Goal: Transaction & Acquisition: Purchase product/service

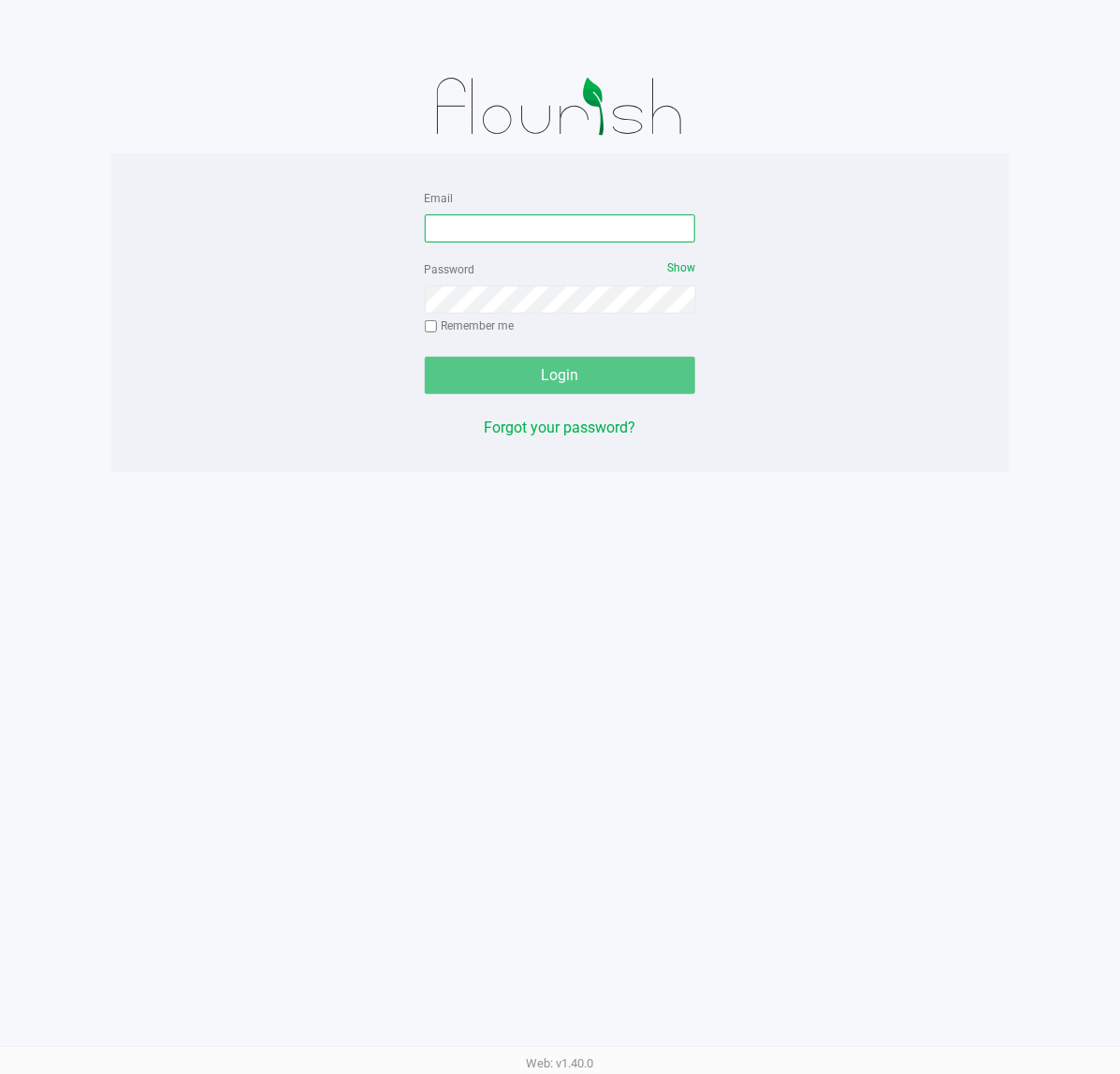
drag, startPoint x: 485, startPoint y: 230, endPoint x: 498, endPoint y: 218, distance: 17.7
click at [485, 230] on input "Email" at bounding box center [560, 228] width 272 height 28
type input "[EMAIL_ADDRESS][DOMAIN_NAME]"
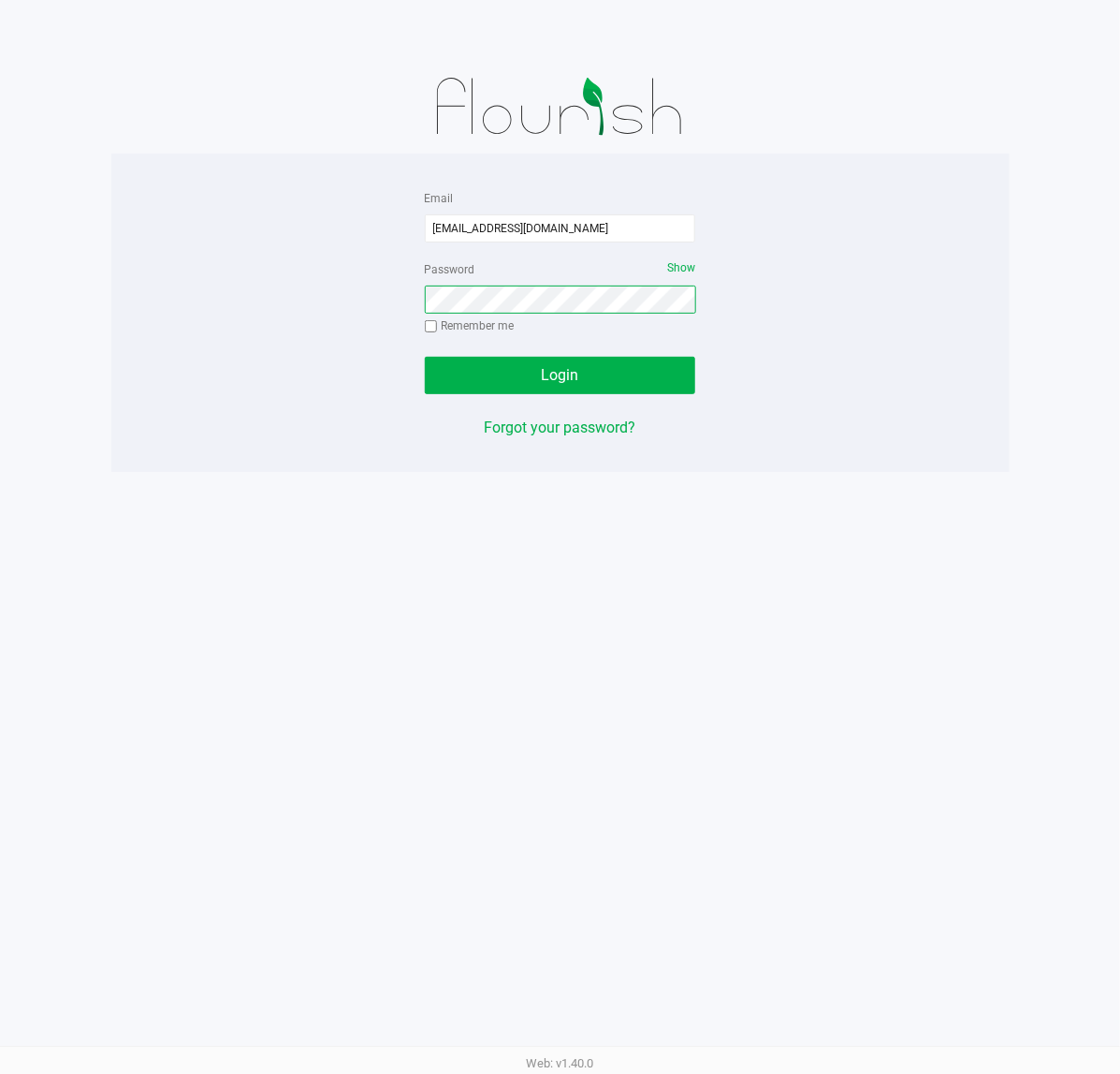
click at [425, 357] on button "Login" at bounding box center [560, 376] width 272 height 38
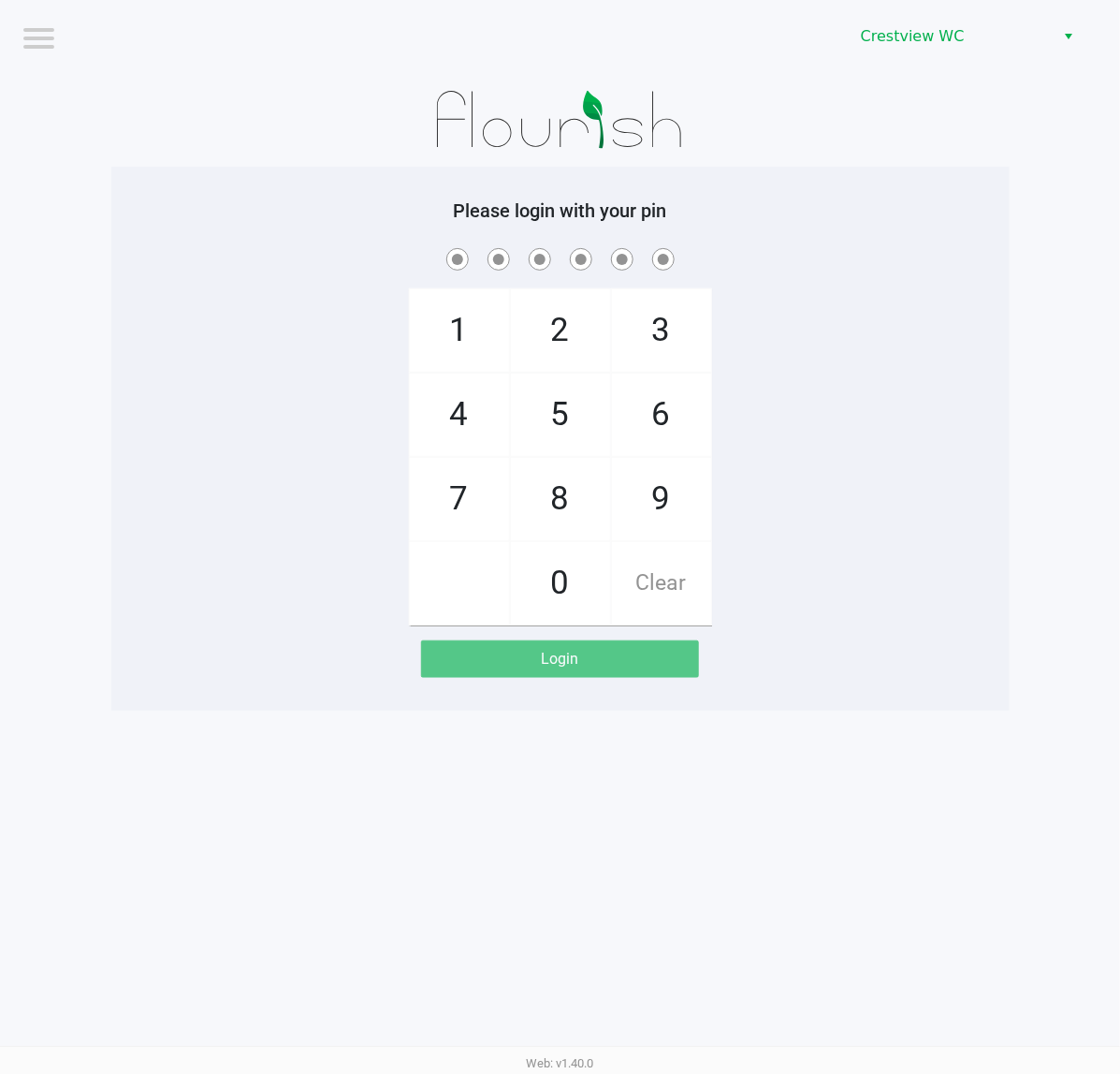
click at [1030, 17] on div "Crestview WC" at bounding box center [848, 37] width 547 height 73
click at [1027, 30] on span "Crestview WC" at bounding box center [952, 37] width 182 height 23
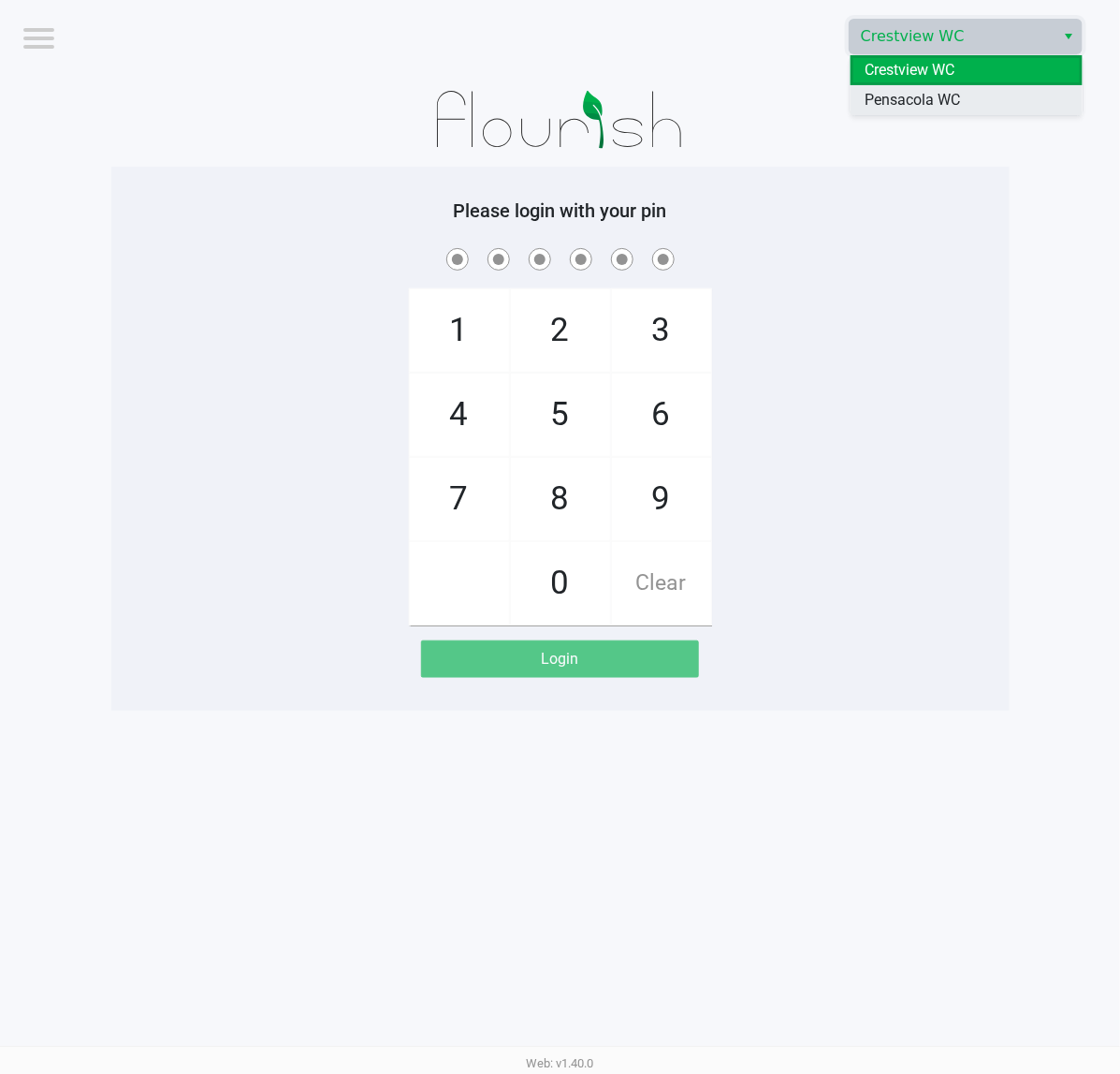
click at [955, 99] on span "Pensacola WC" at bounding box center [913, 101] width 96 height 23
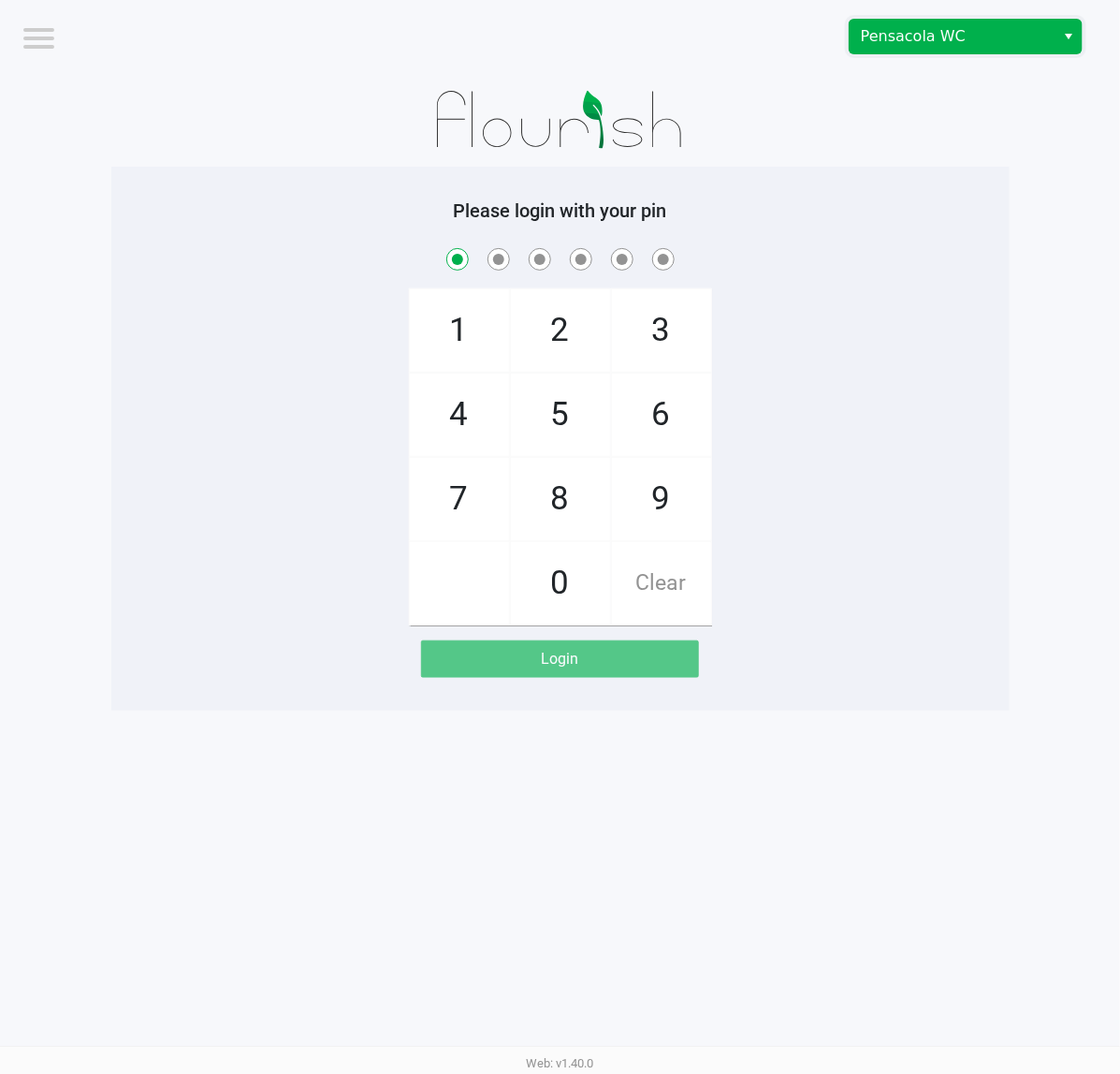
checkbox input "true"
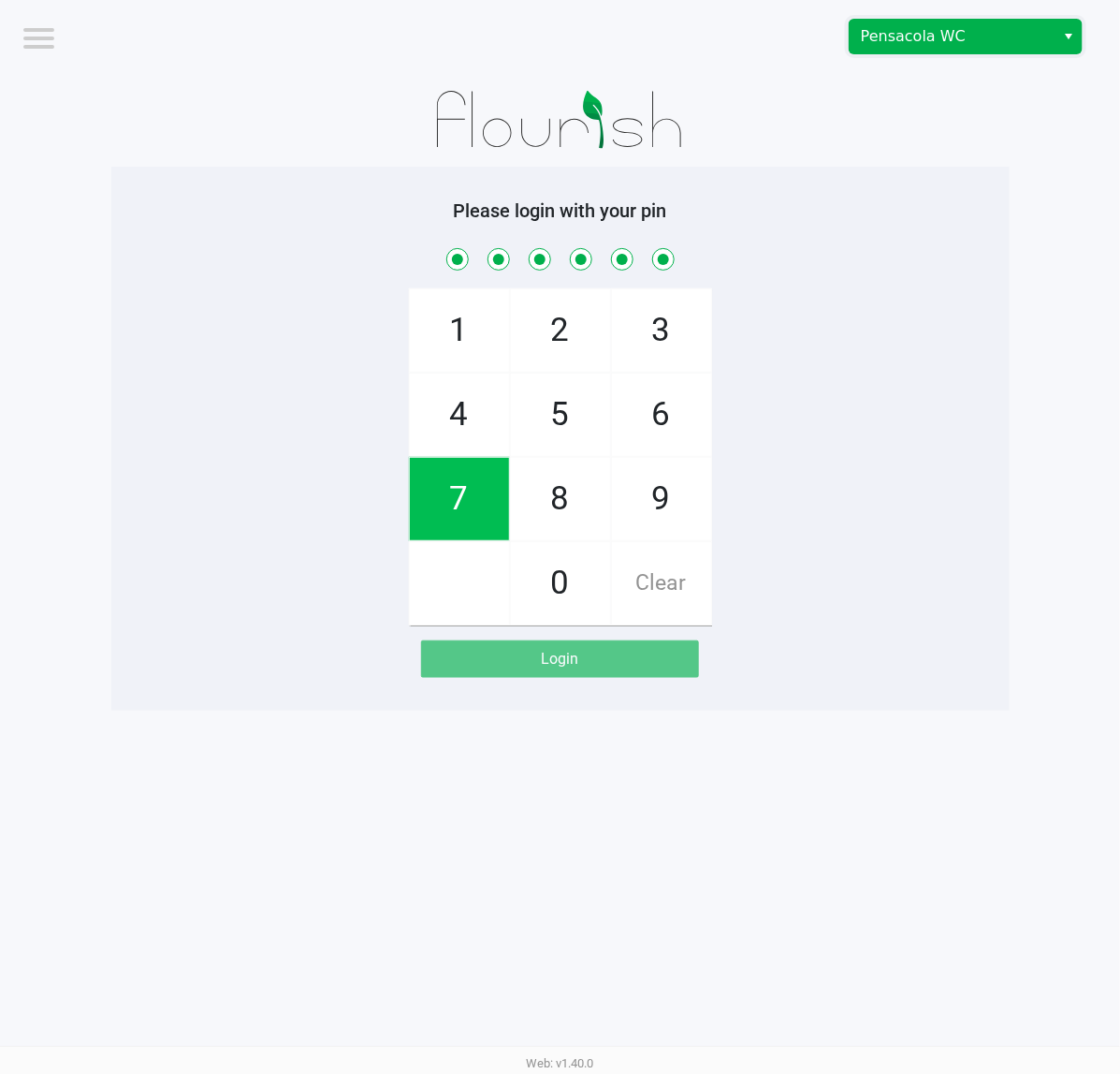
checkbox input "true"
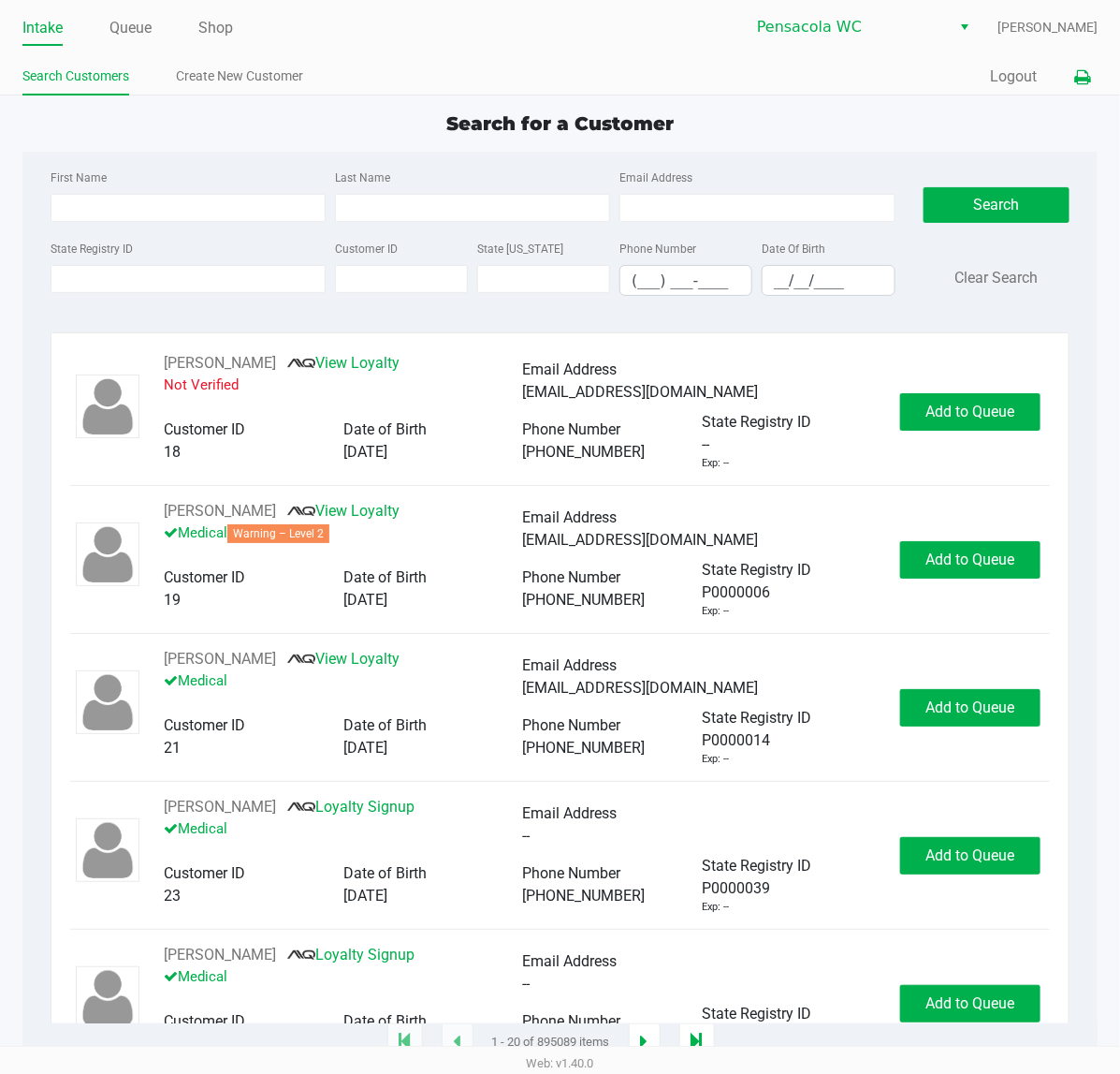
click at [1082, 67] on button at bounding box center [1082, 77] width 31 height 35
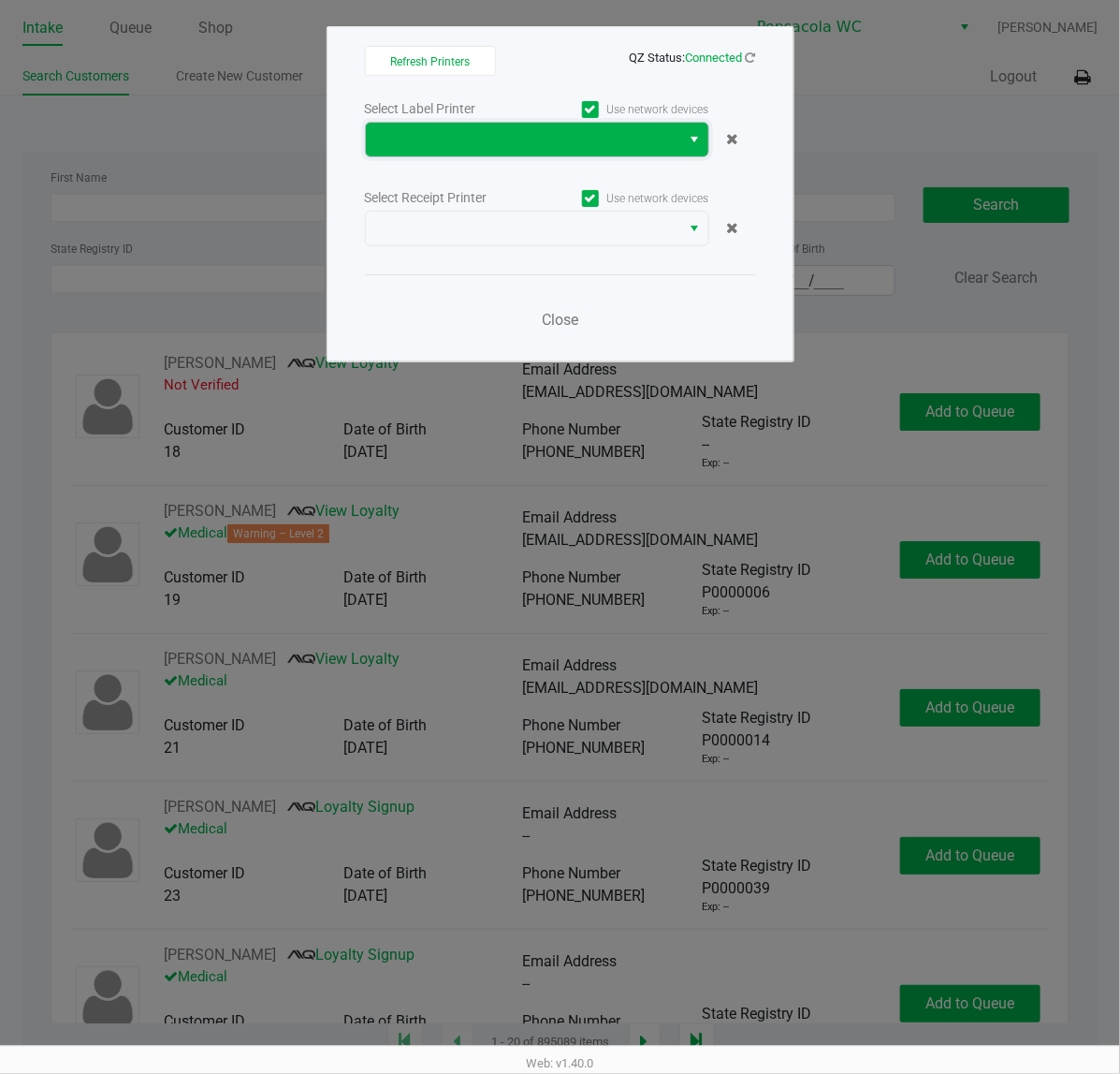
click at [563, 136] on span at bounding box center [523, 139] width 293 height 23
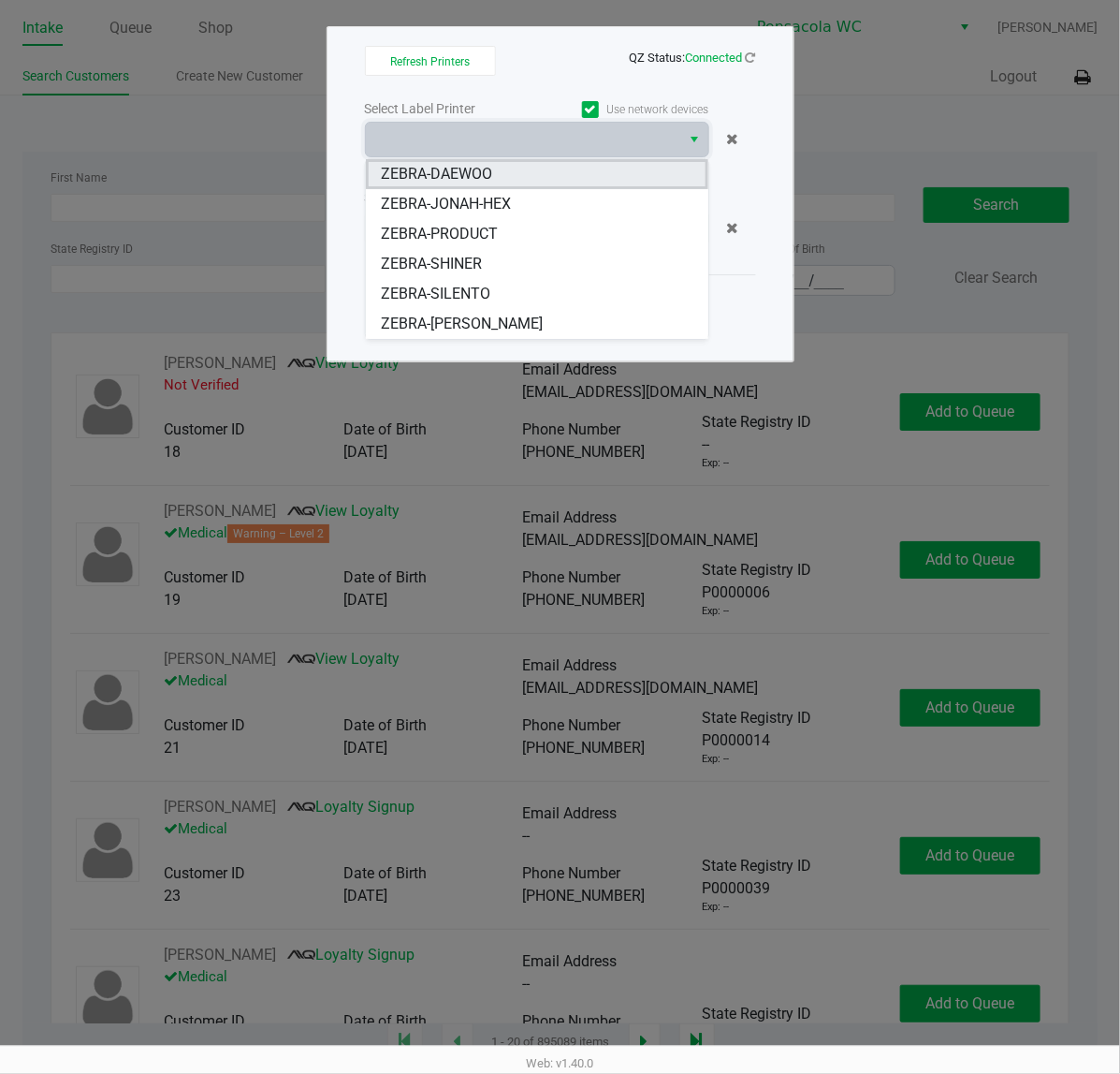
click at [480, 168] on span "ZEBRA-DAEWOO" at bounding box center [436, 174] width 112 height 23
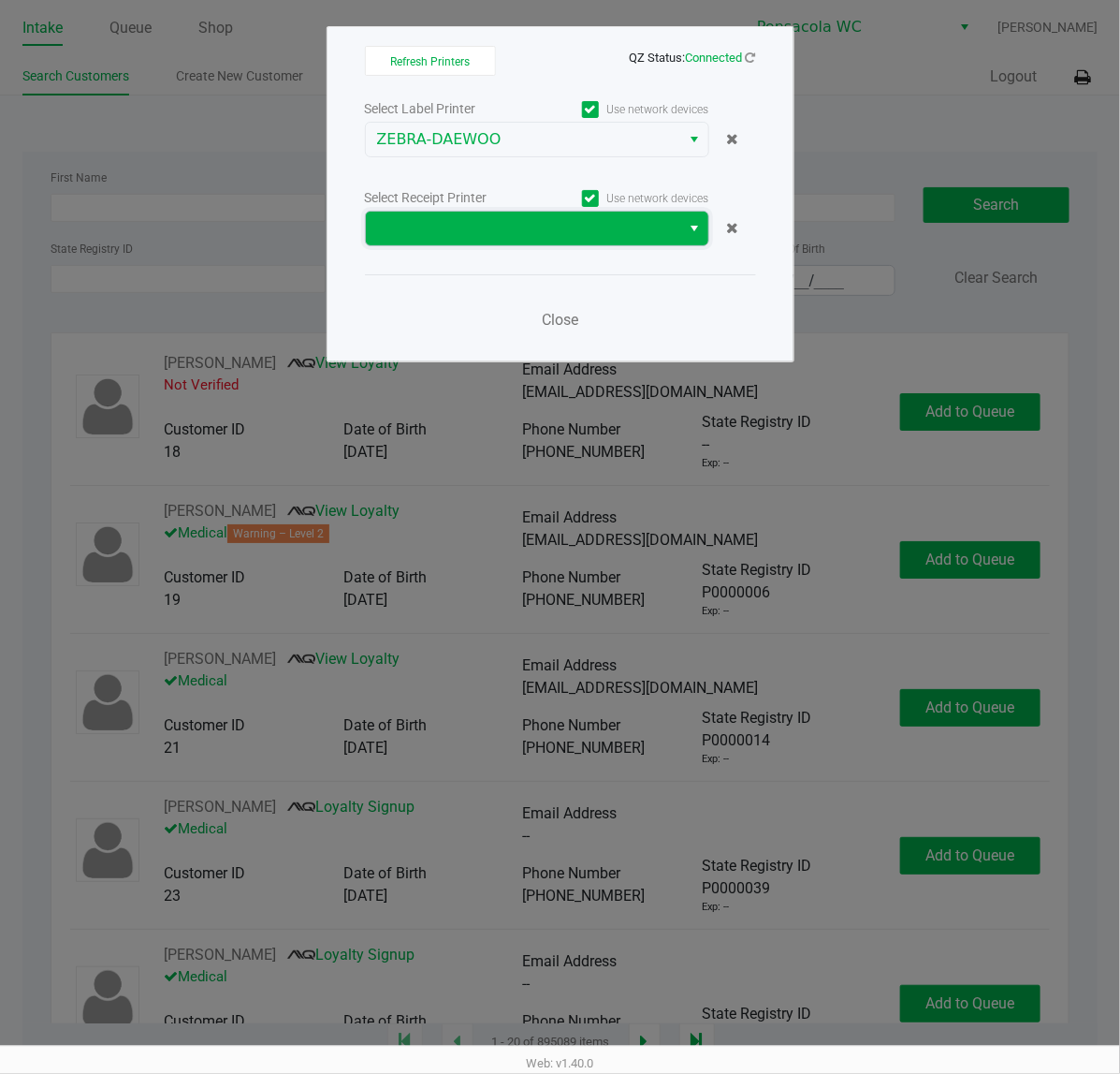
click at [489, 236] on span at bounding box center [523, 228] width 293 height 23
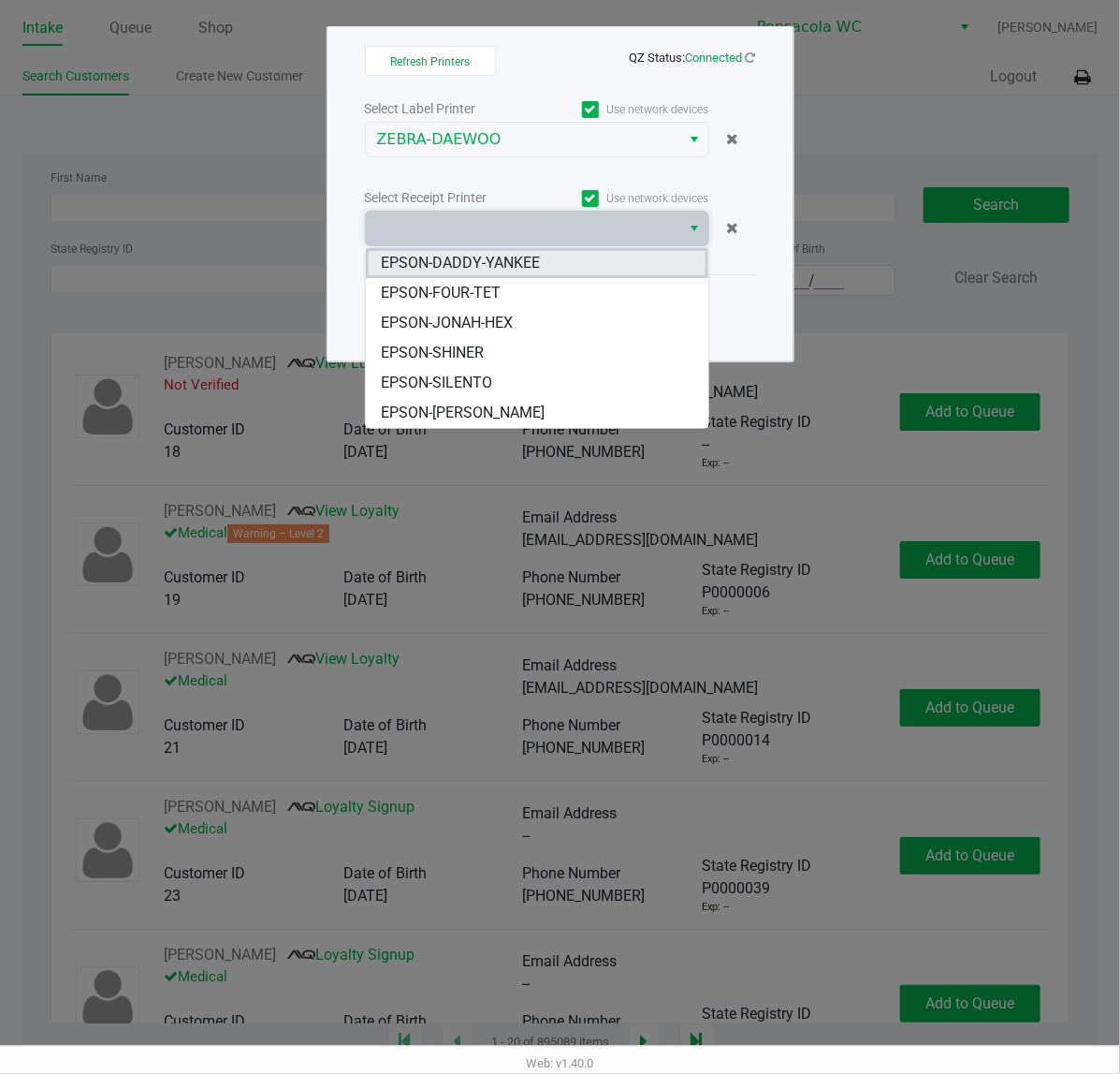
click at [490, 262] on span "EPSON-DADDY-YANKEE" at bounding box center [459, 263] width 159 height 23
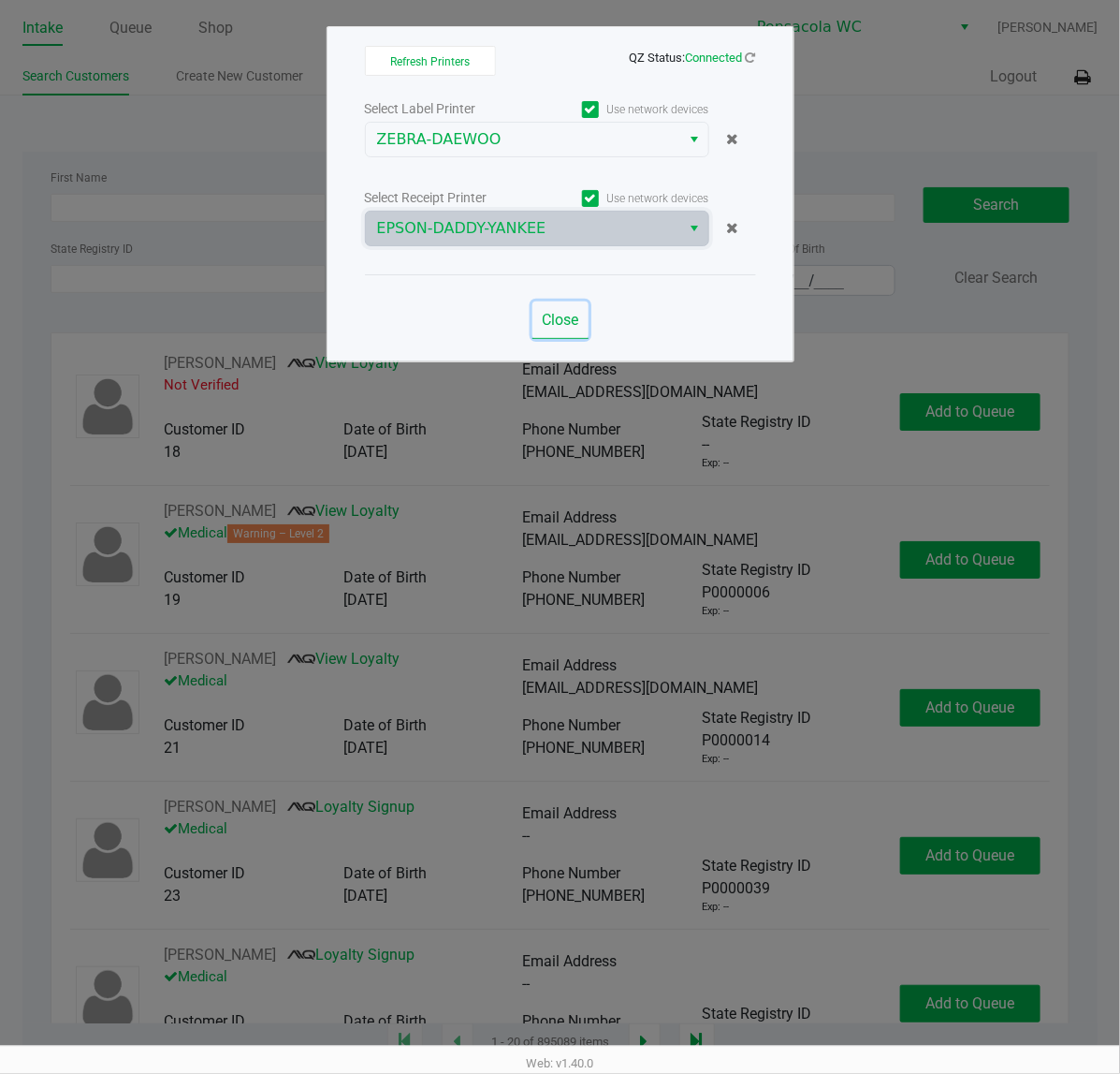
click at [545, 320] on span "Close" at bounding box center [560, 319] width 37 height 18
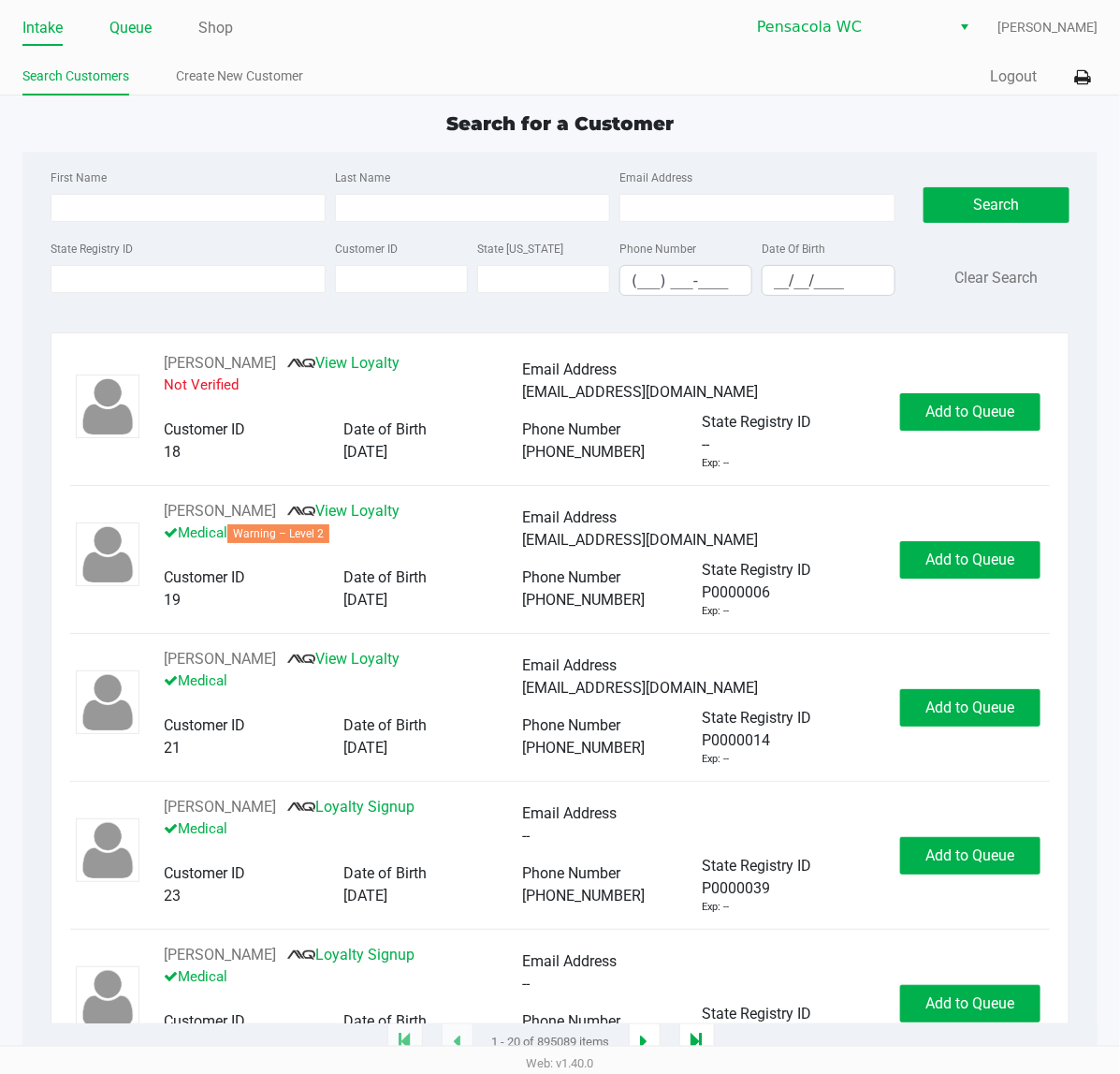
click at [122, 28] on link "Queue" at bounding box center [131, 28] width 42 height 26
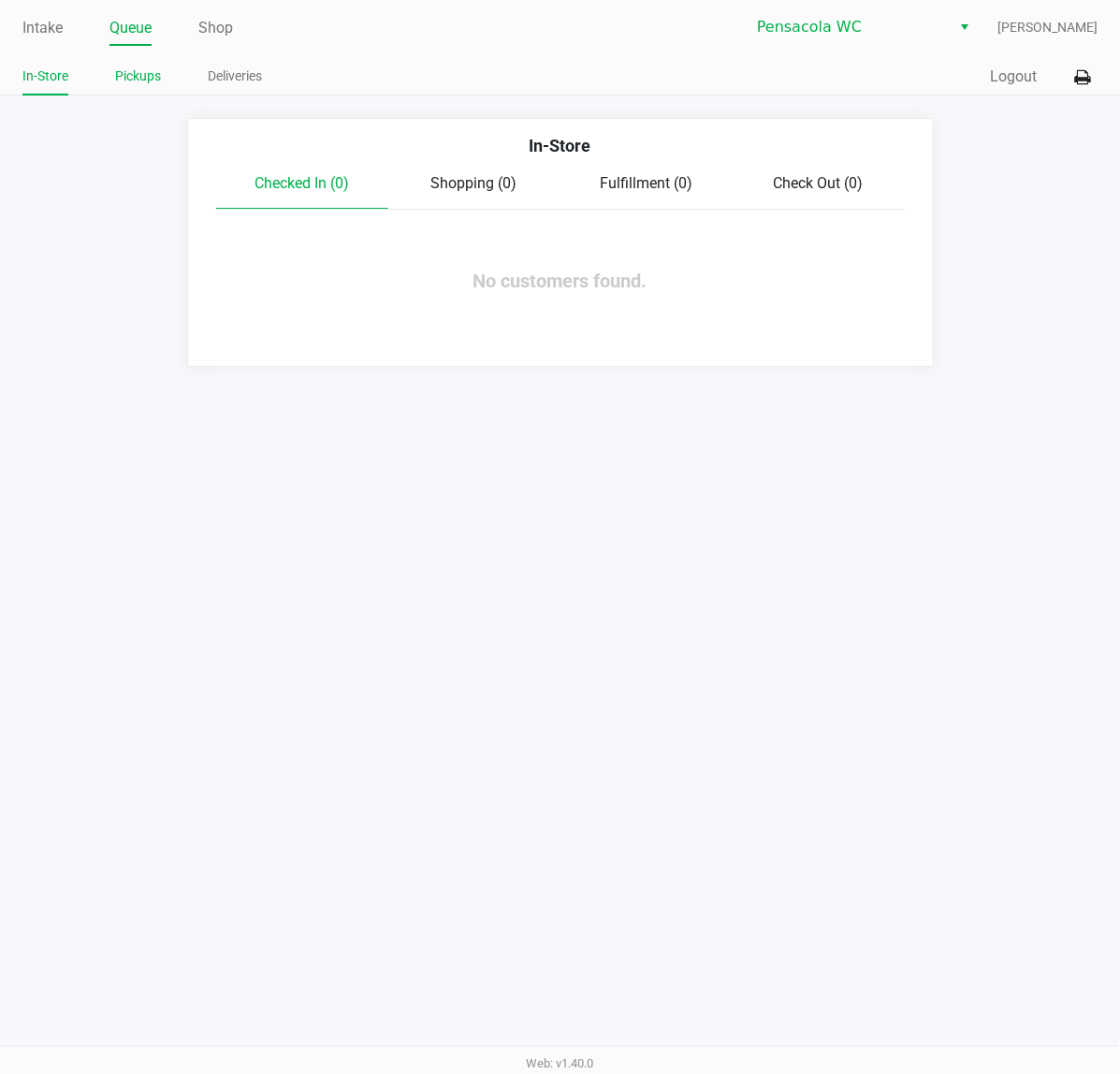
click at [126, 83] on link "Pickups" at bounding box center [138, 76] width 46 height 23
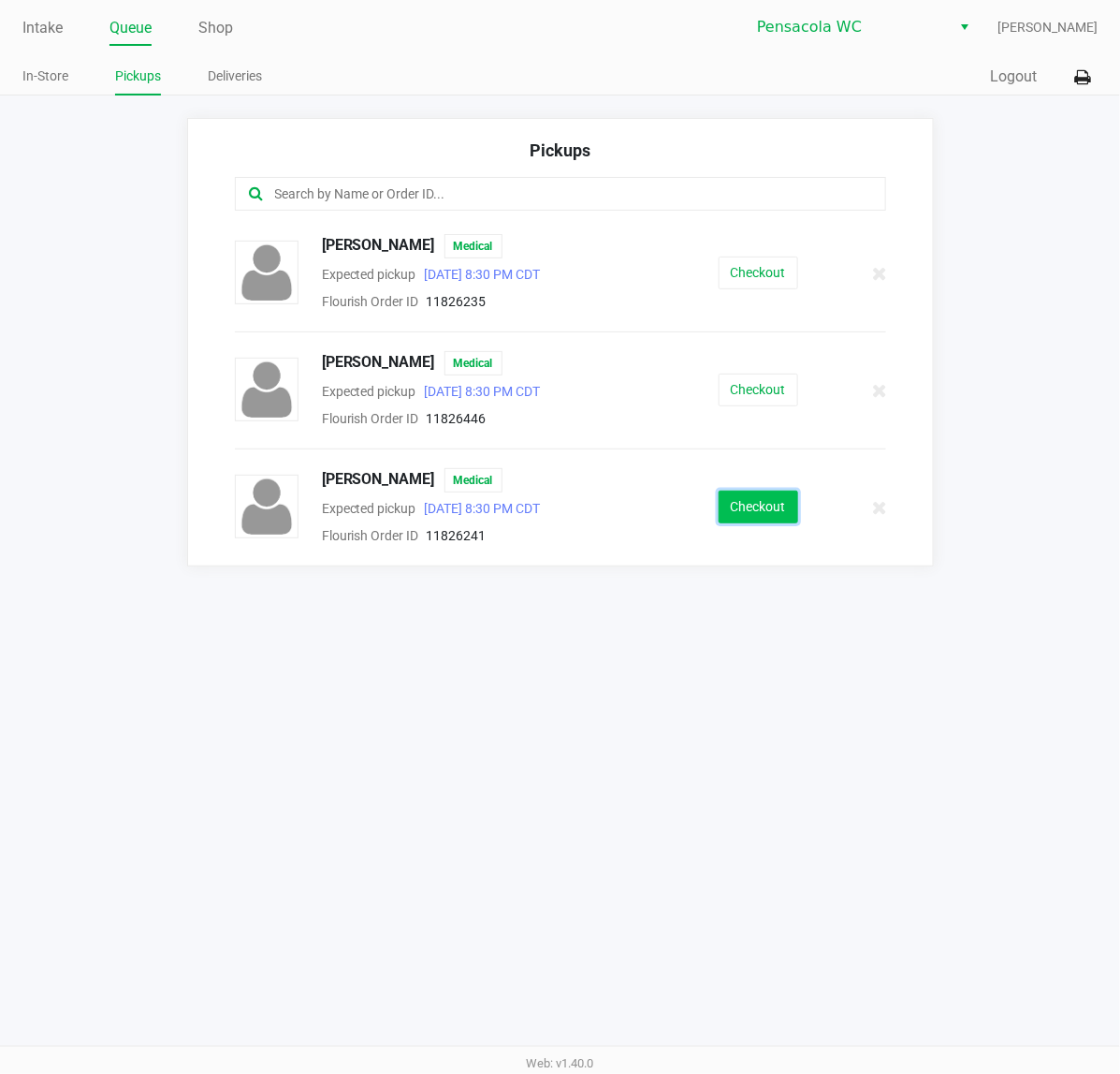
click at [756, 507] on button "Checkout" at bounding box center [758, 506] width 80 height 33
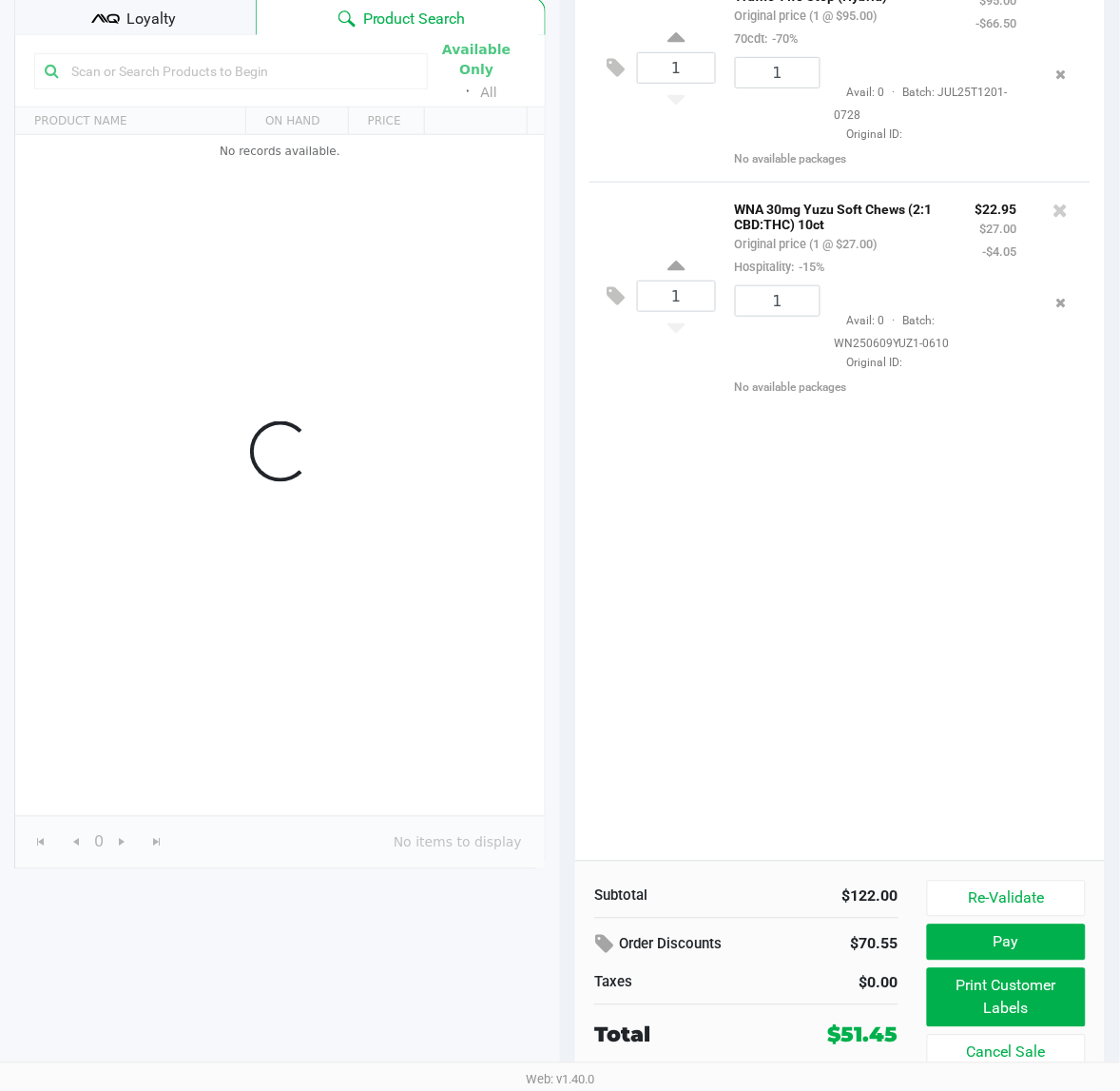
scroll to position [219, 0]
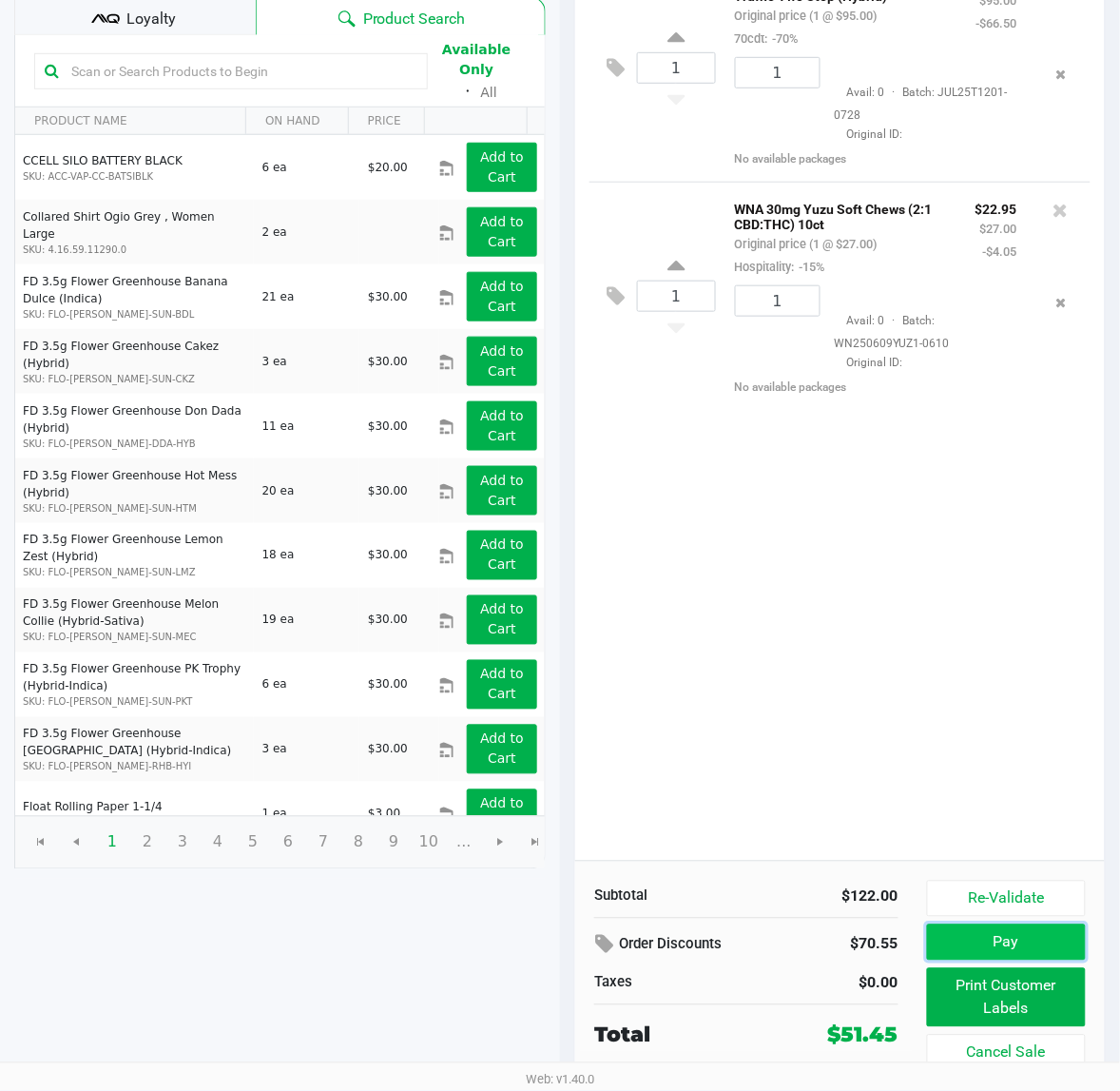
click at [995, 953] on button "Pay" at bounding box center [1006, 942] width 158 height 36
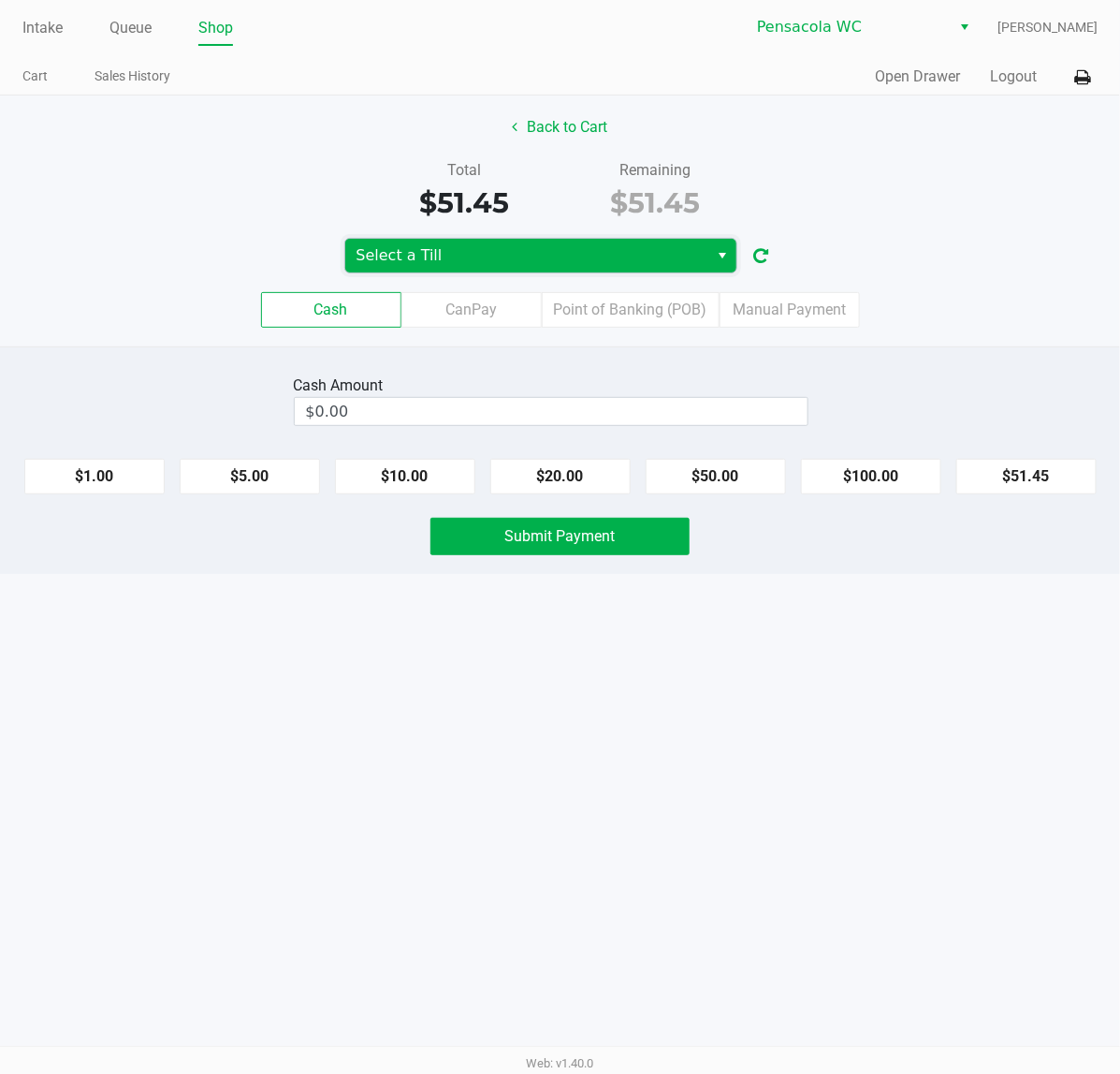
click at [615, 246] on span "Select a Till" at bounding box center [528, 256] width 342 height 23
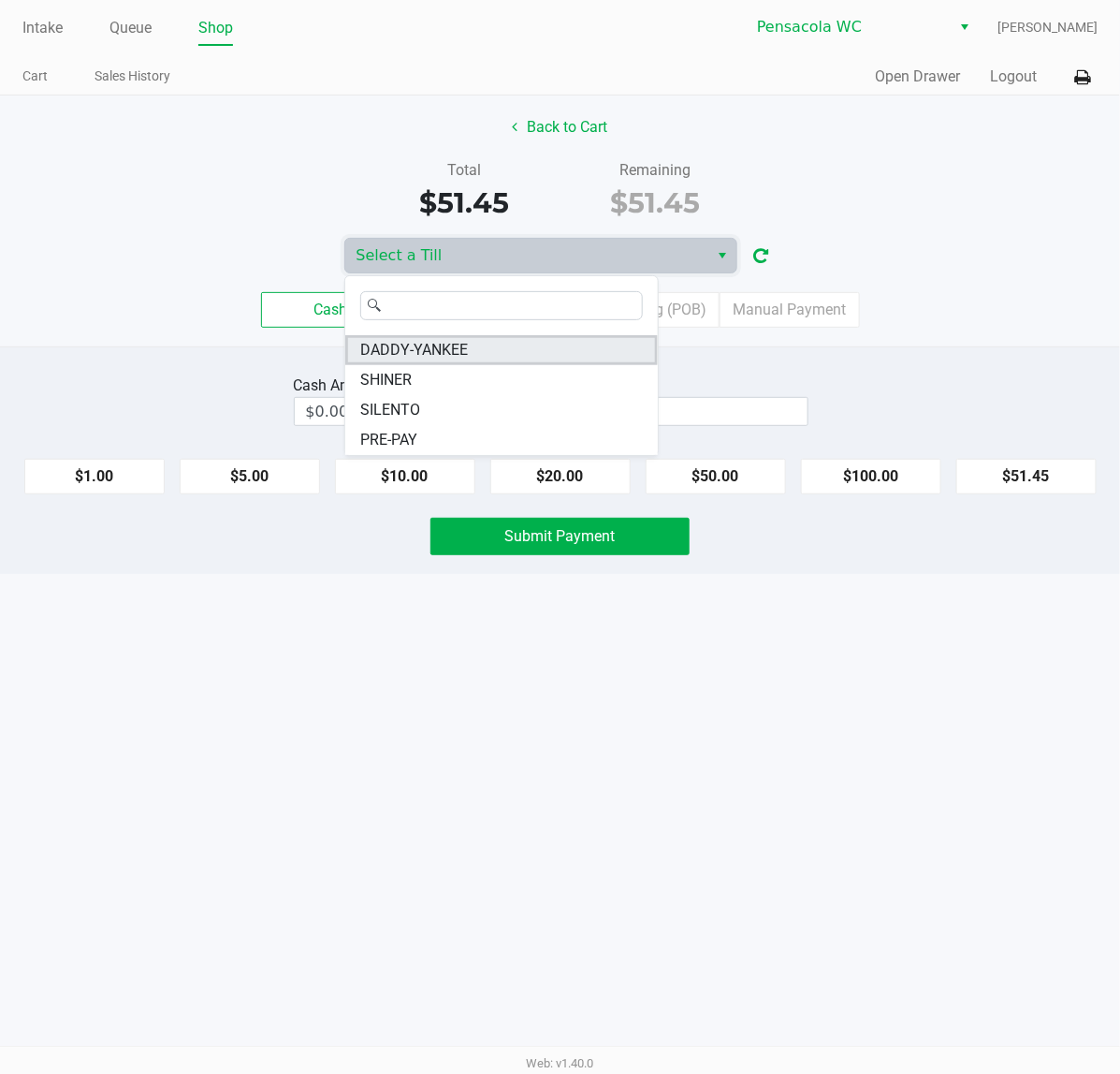
click at [454, 344] on span "DADDY-YANKEE" at bounding box center [414, 350] width 108 height 23
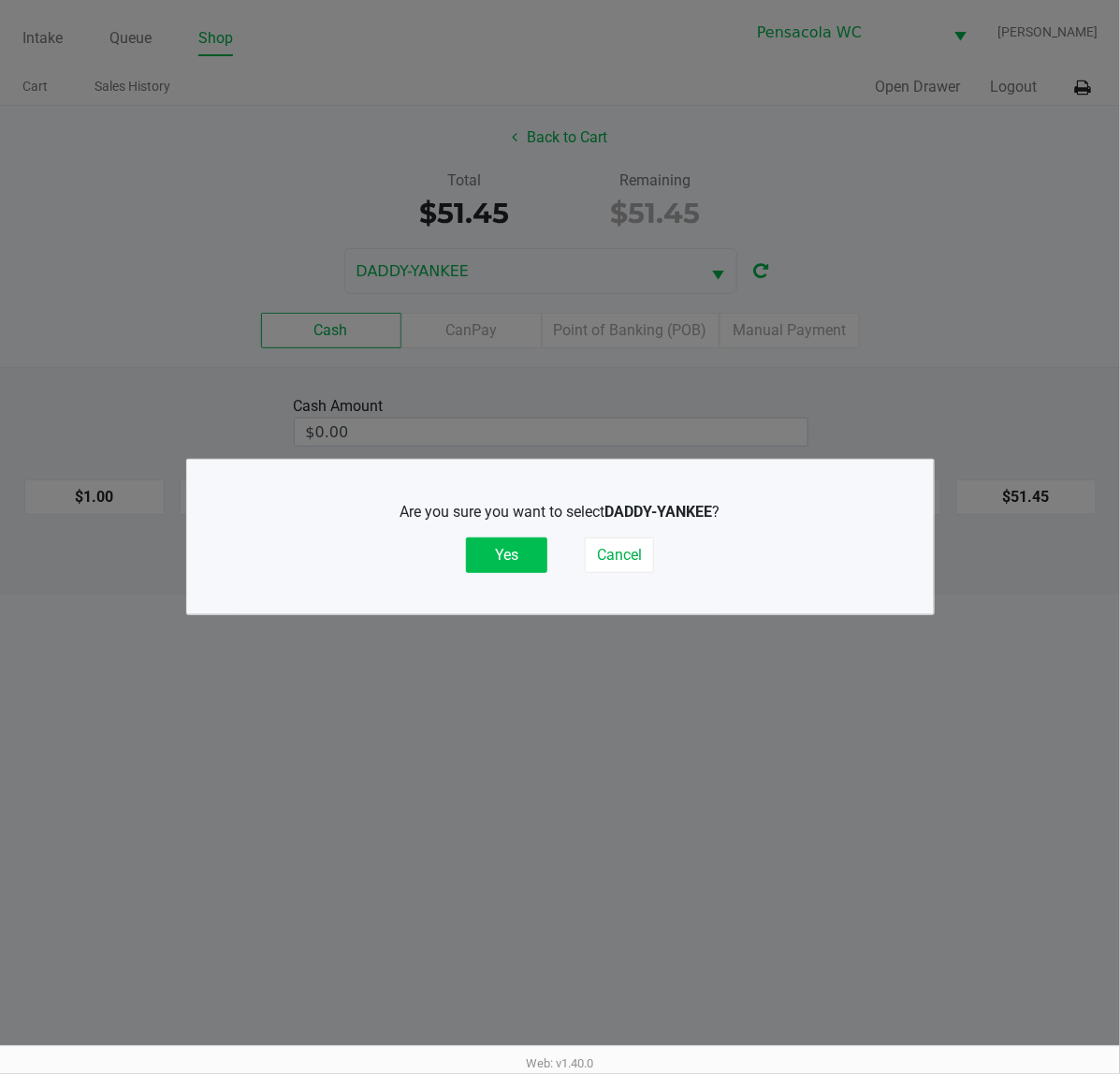
click at [502, 550] on button "Yes" at bounding box center [506, 555] width 82 height 36
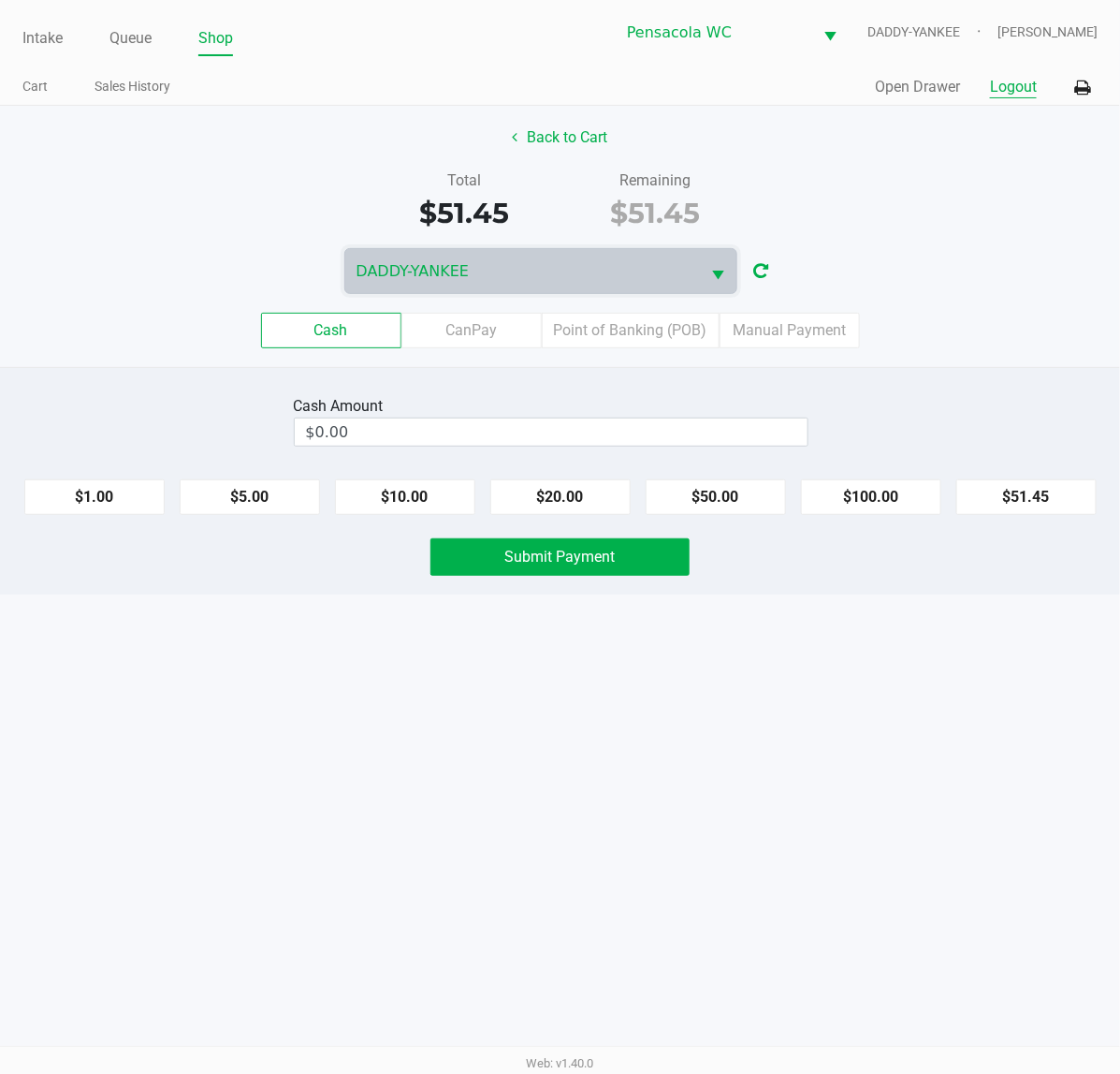
click at [1023, 76] on button "Logout" at bounding box center [1014, 87] width 47 height 23
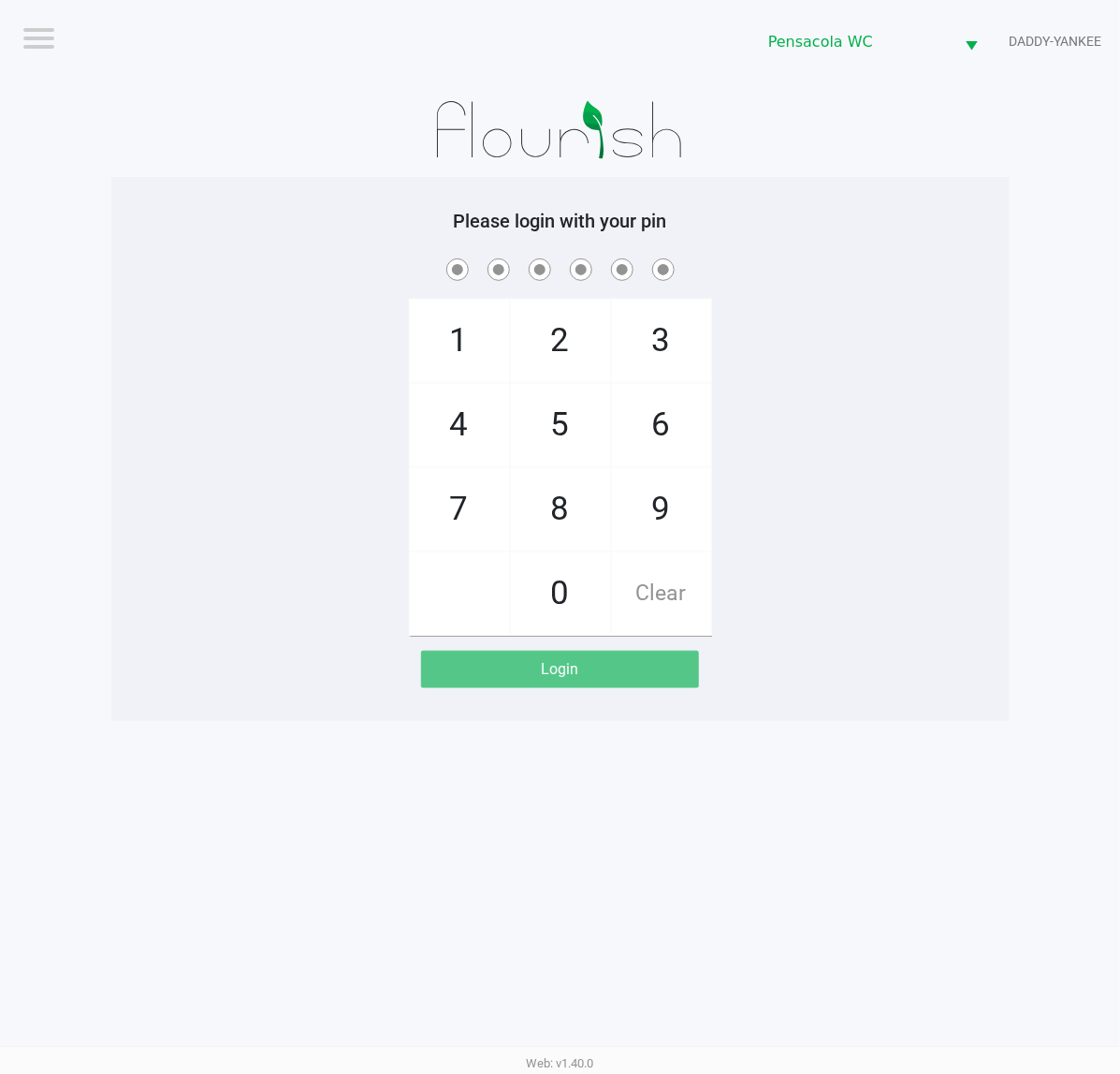
click at [451, 331] on span "1" at bounding box center [459, 341] width 100 height 83
checkbox input "true"
click at [451, 331] on span "1" at bounding box center [459, 341] width 100 height 83
checkbox input "true"
drag, startPoint x: 563, startPoint y: 624, endPoint x: 482, endPoint y: 461, distance: 182.0
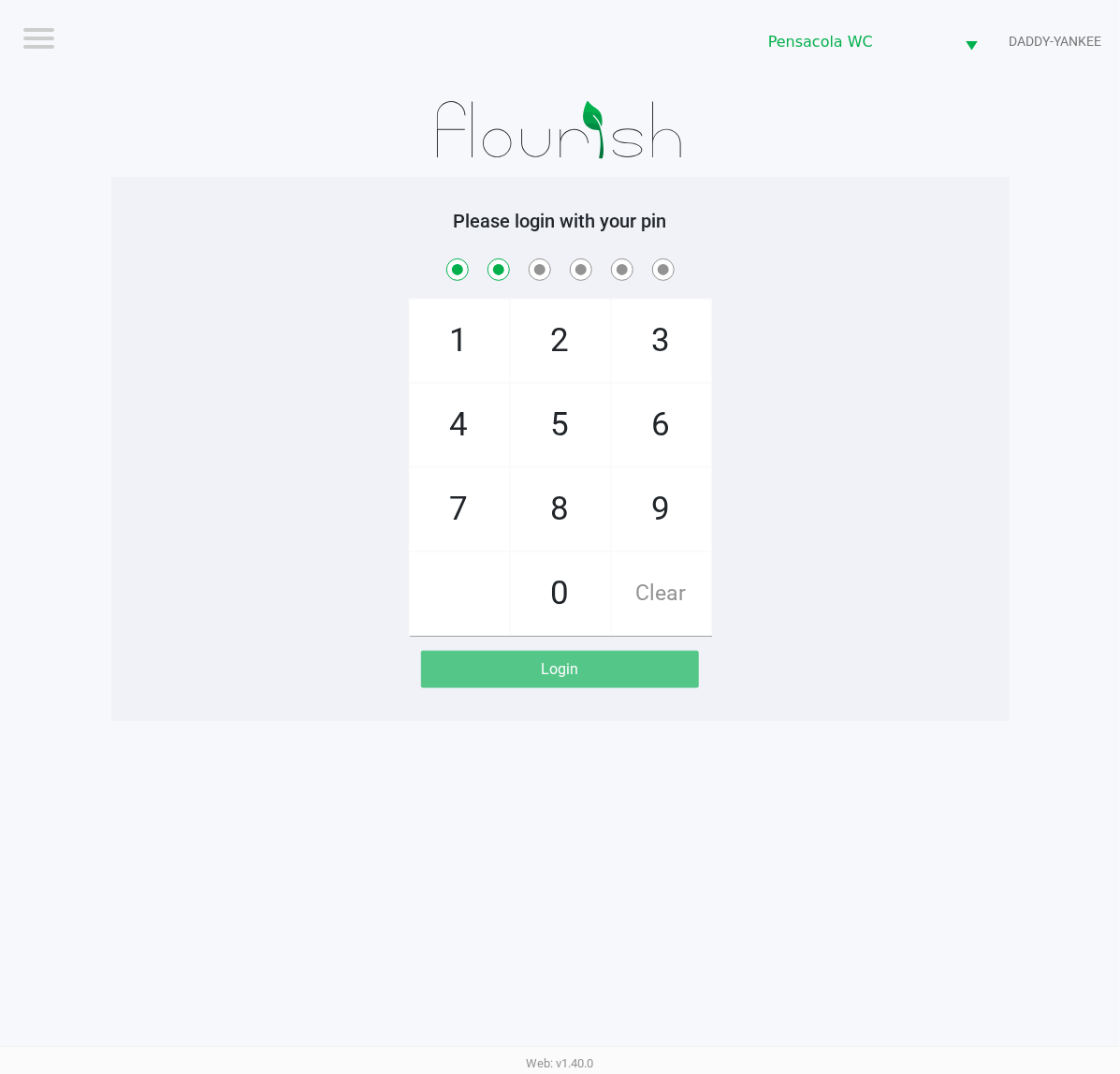
click at [563, 620] on span "0" at bounding box center [561, 594] width 100 height 83
checkbox input "true"
click at [473, 432] on span "4" at bounding box center [459, 425] width 100 height 83
checkbox input "true"
click at [553, 559] on span "0" at bounding box center [561, 594] width 100 height 83
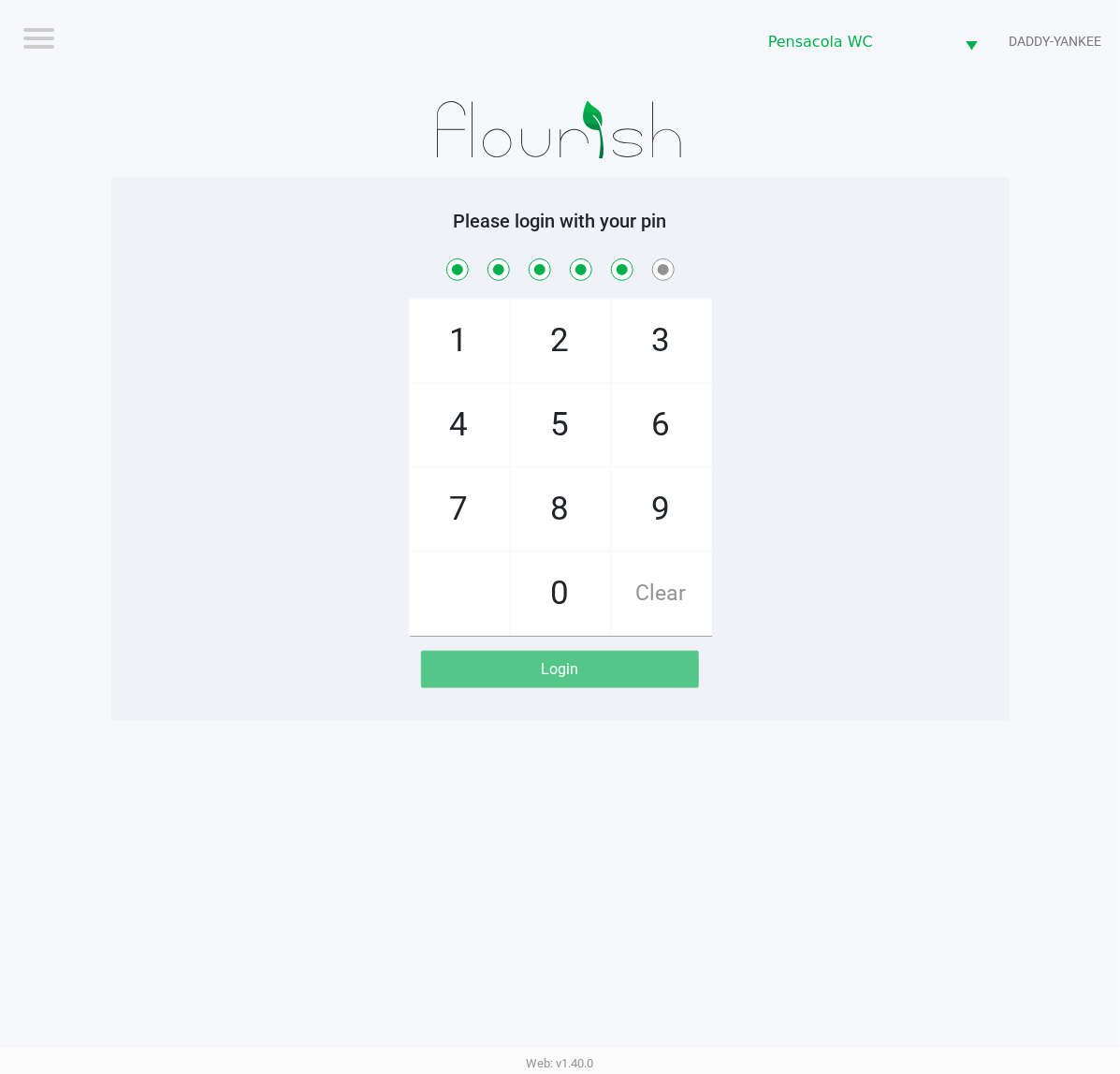
checkbox input "true"
click at [445, 483] on span "7" at bounding box center [459, 509] width 100 height 83
checkbox input "true"
